Goal: Task Accomplishment & Management: Complete application form

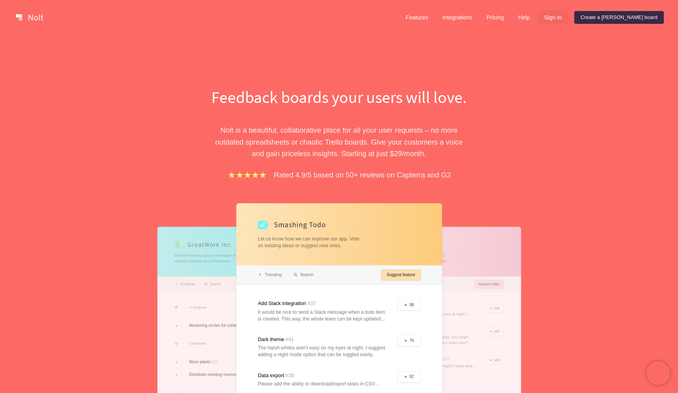
click at [568, 15] on link "Sign in" at bounding box center [553, 17] width 30 height 13
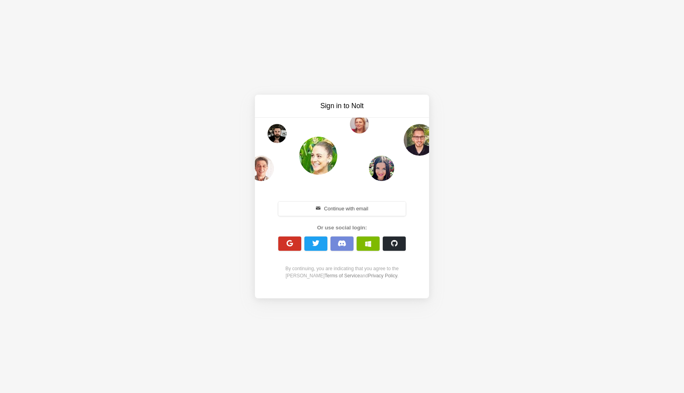
click at [287, 242] on span "button" at bounding box center [290, 244] width 8 height 8
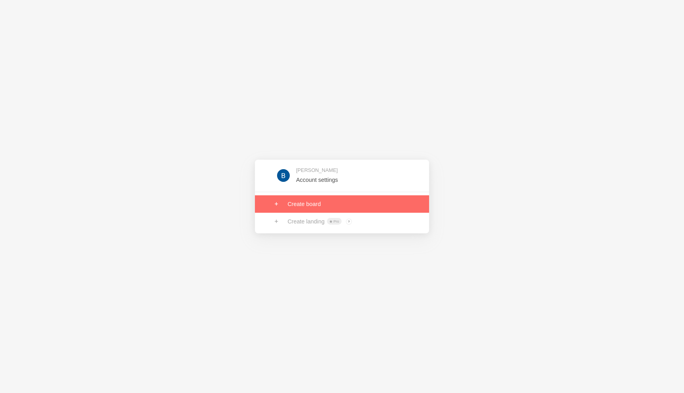
click at [342, 202] on link at bounding box center [342, 203] width 174 height 17
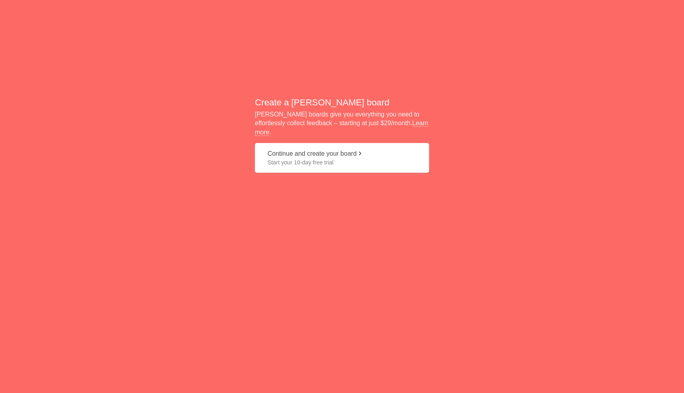
click at [316, 153] on button "Continue and create your board Start your 10-day free trial" at bounding box center [342, 158] width 174 height 30
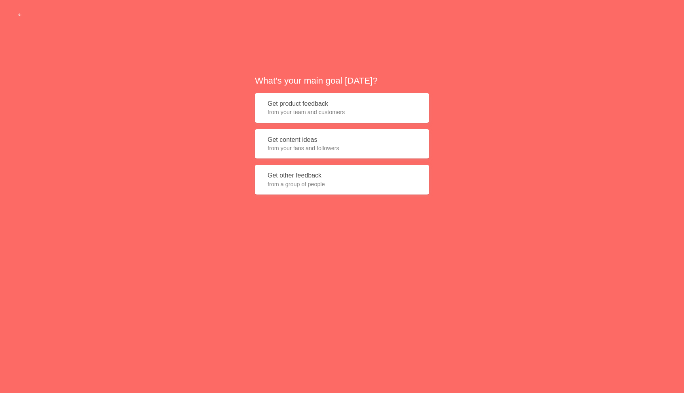
click at [335, 111] on span "from your team and customers" at bounding box center [342, 112] width 149 height 8
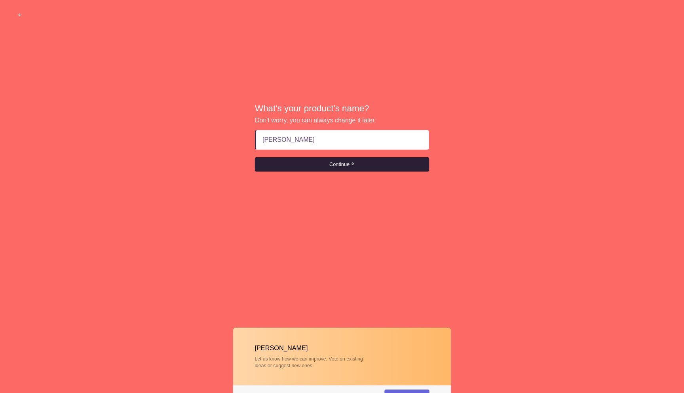
click at [332, 171] on button "Continue" at bounding box center [342, 164] width 174 height 14
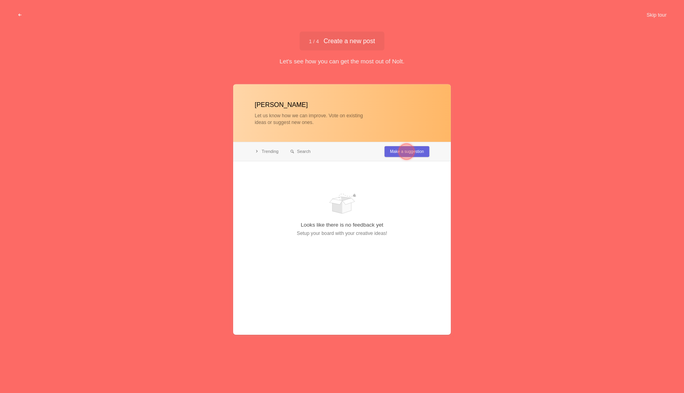
type input "coolio"
click at [390, 179] on div at bounding box center [342, 209] width 218 height 250
click at [393, 148] on div at bounding box center [406, 151] width 29 height 29
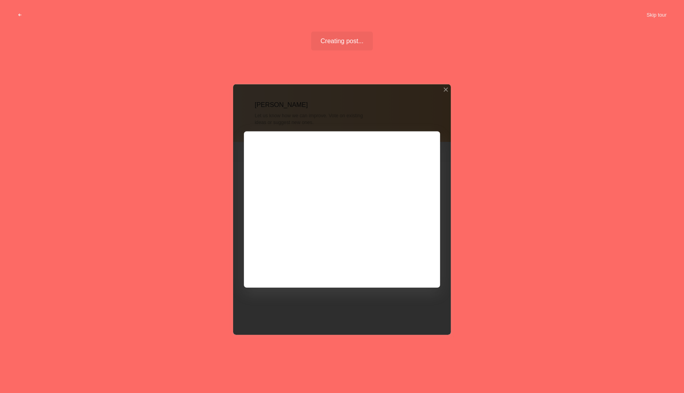
click at [375, 248] on div at bounding box center [342, 209] width 218 height 250
click at [656, 11] on button "Skip tour" at bounding box center [656, 15] width 39 height 14
